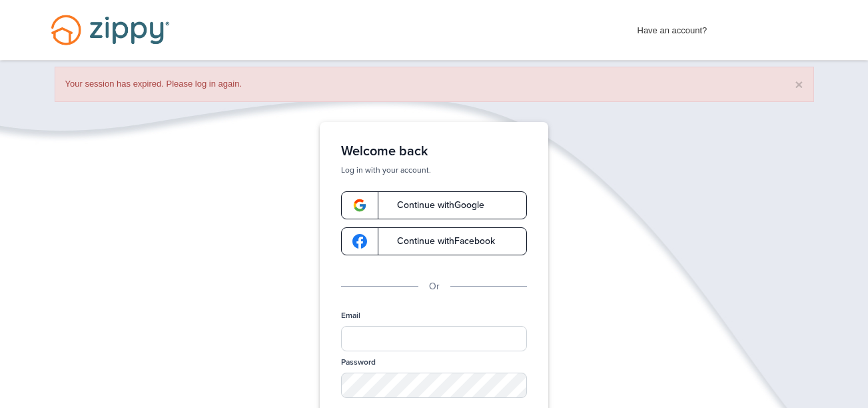
click at [417, 195] on link "Continue with Google" at bounding box center [434, 205] width 186 height 28
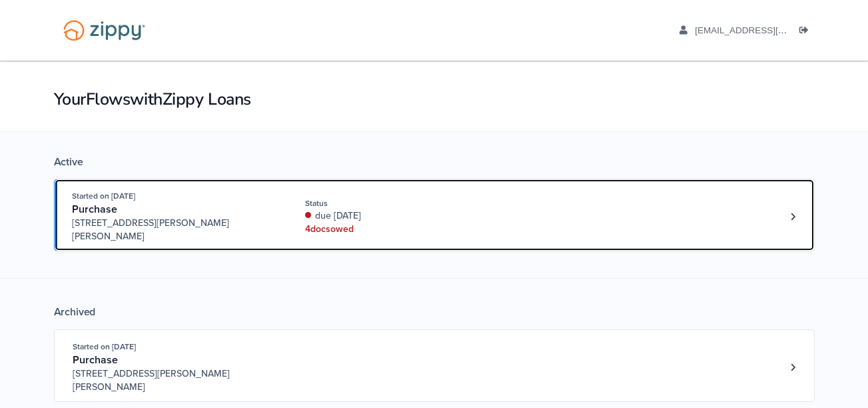
click at [404, 209] on div "due [DATE]" at bounding box center [394, 215] width 178 height 13
